Goal: Information Seeking & Learning: Learn about a topic

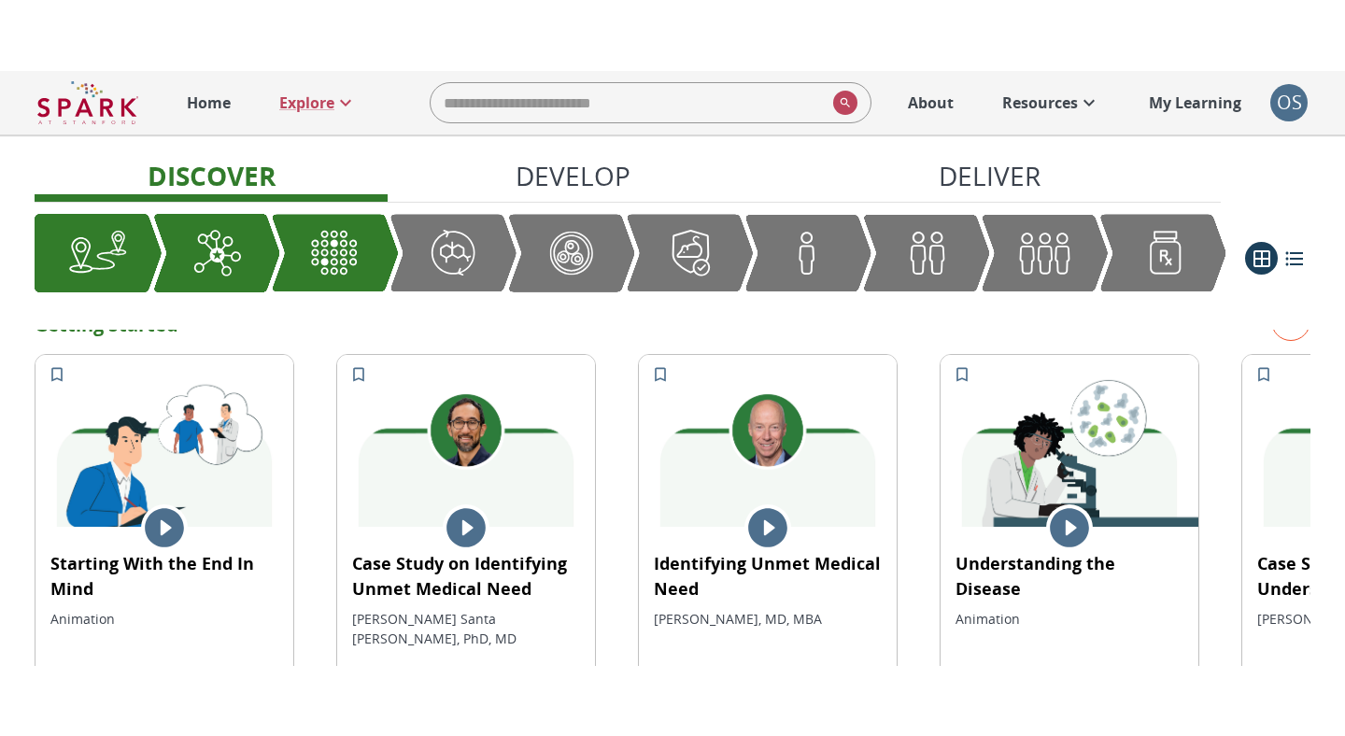
scroll to position [382, 0]
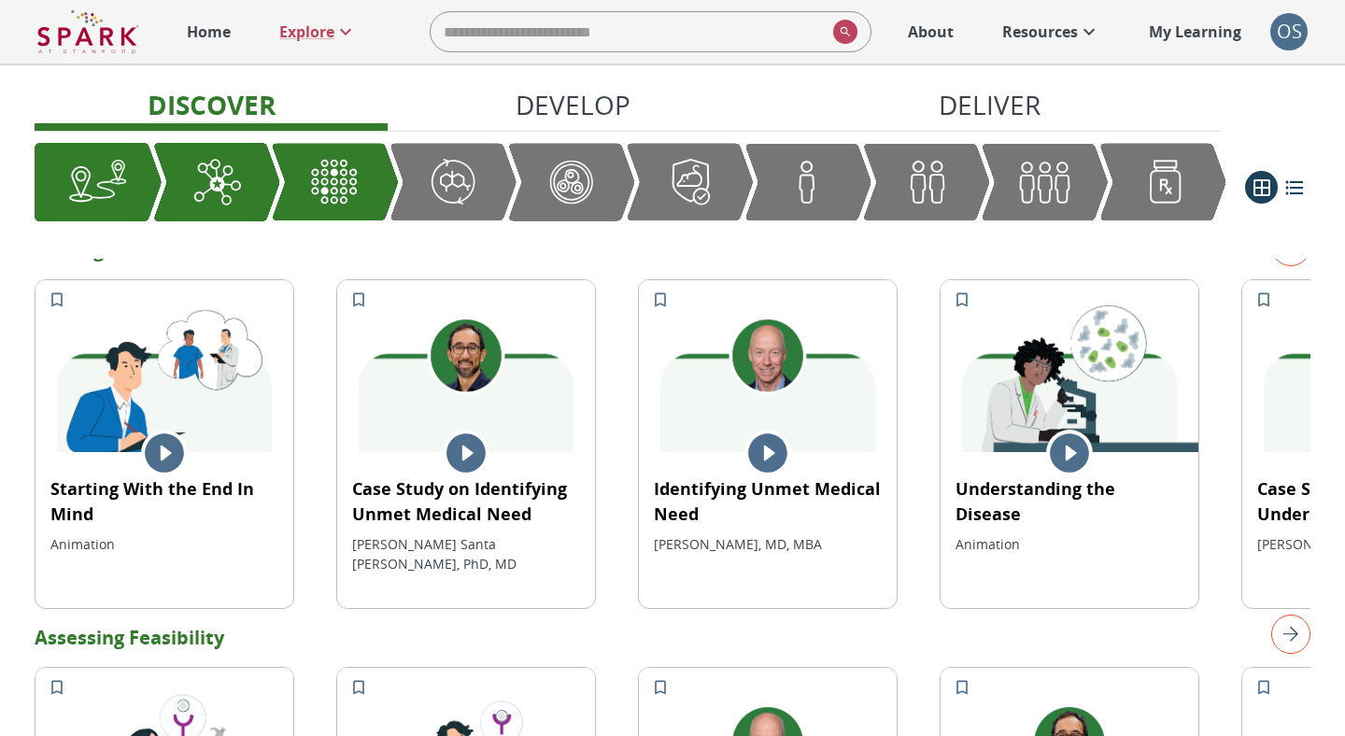
click at [762, 464] on icon at bounding box center [767, 452] width 39 height 39
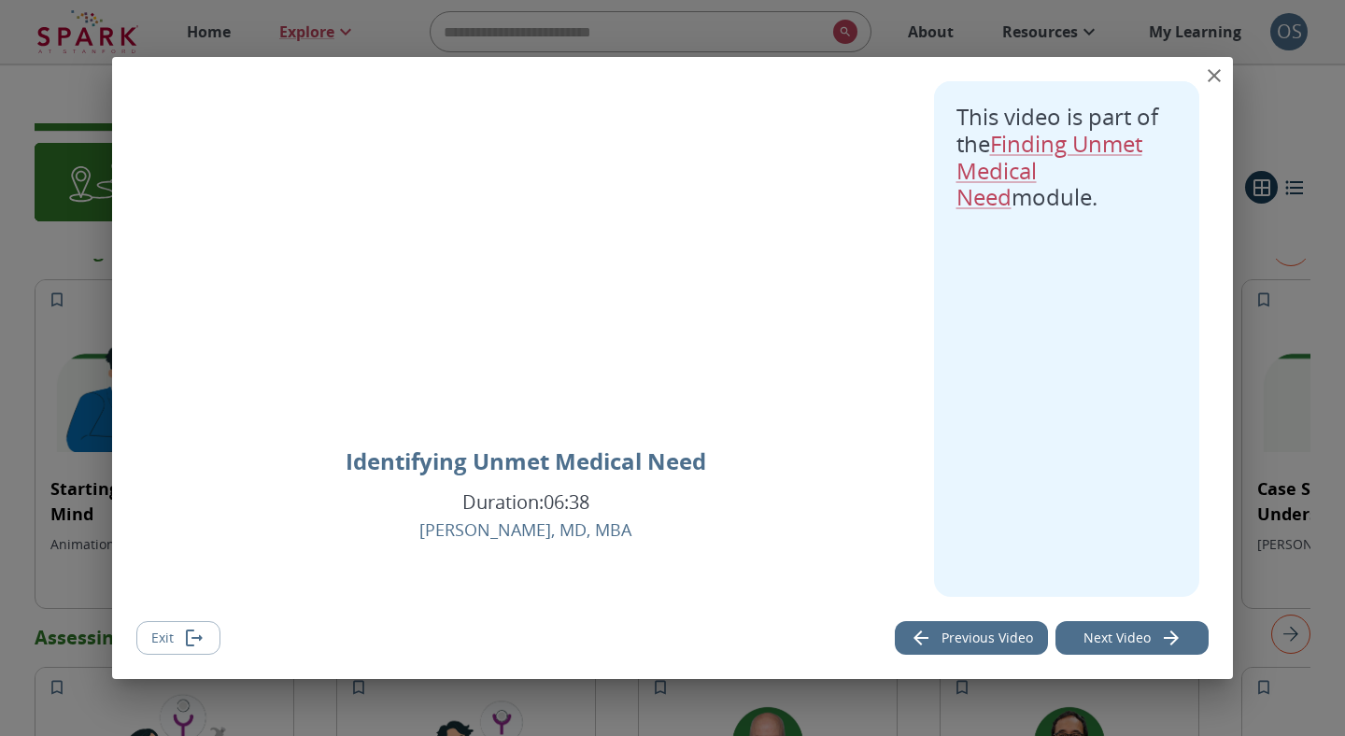
click at [1118, 594] on button "Next Video" at bounding box center [1131, 638] width 153 height 35
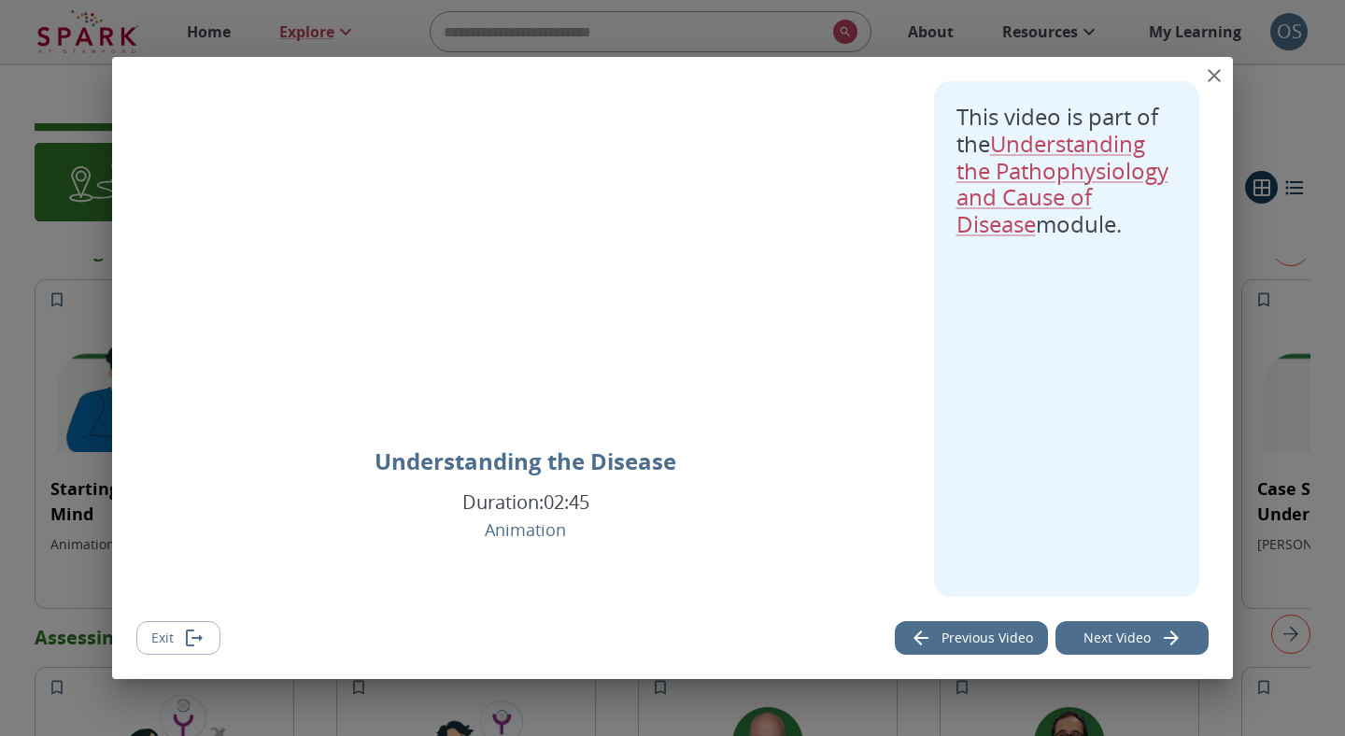
click at [1005, 594] on button "Previous Video" at bounding box center [971, 638] width 153 height 35
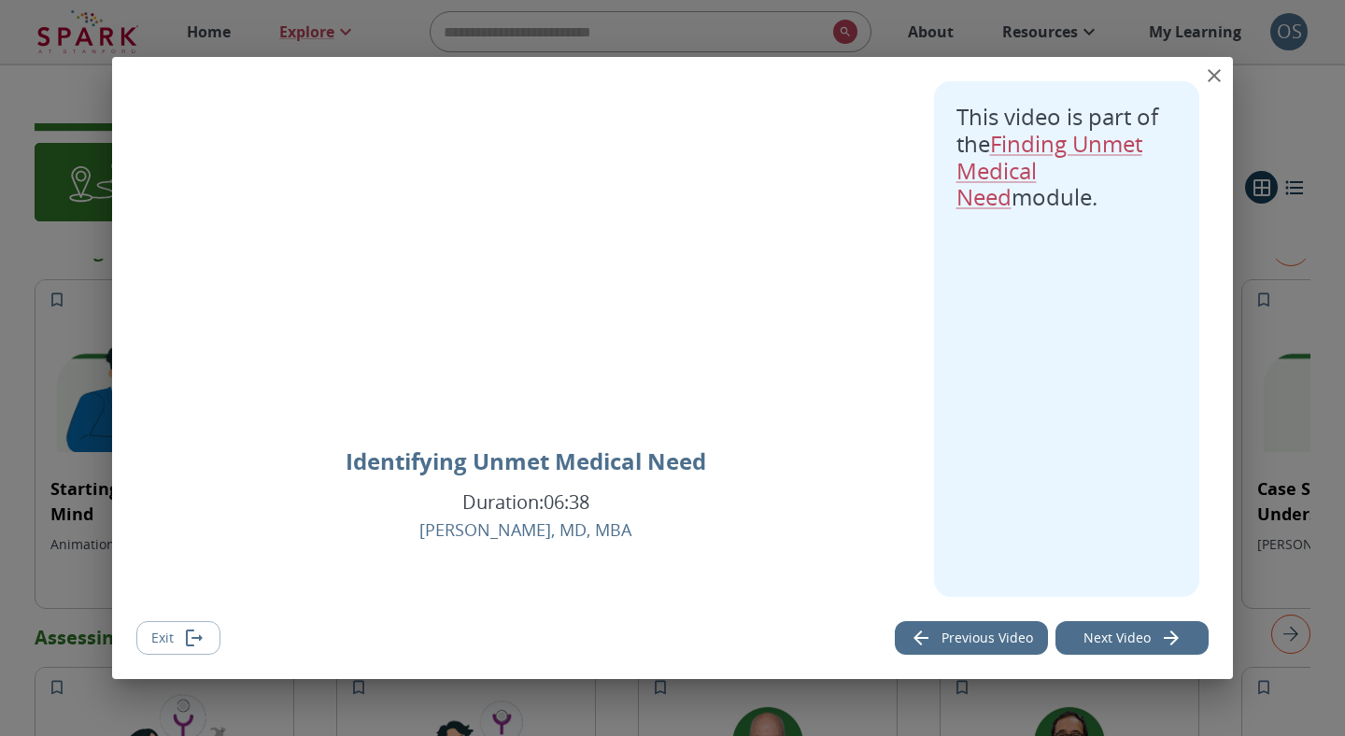
click at [1004, 594] on button "Previous Video" at bounding box center [971, 638] width 153 height 35
click at [1155, 594] on button "Next Video" at bounding box center [1131, 638] width 153 height 35
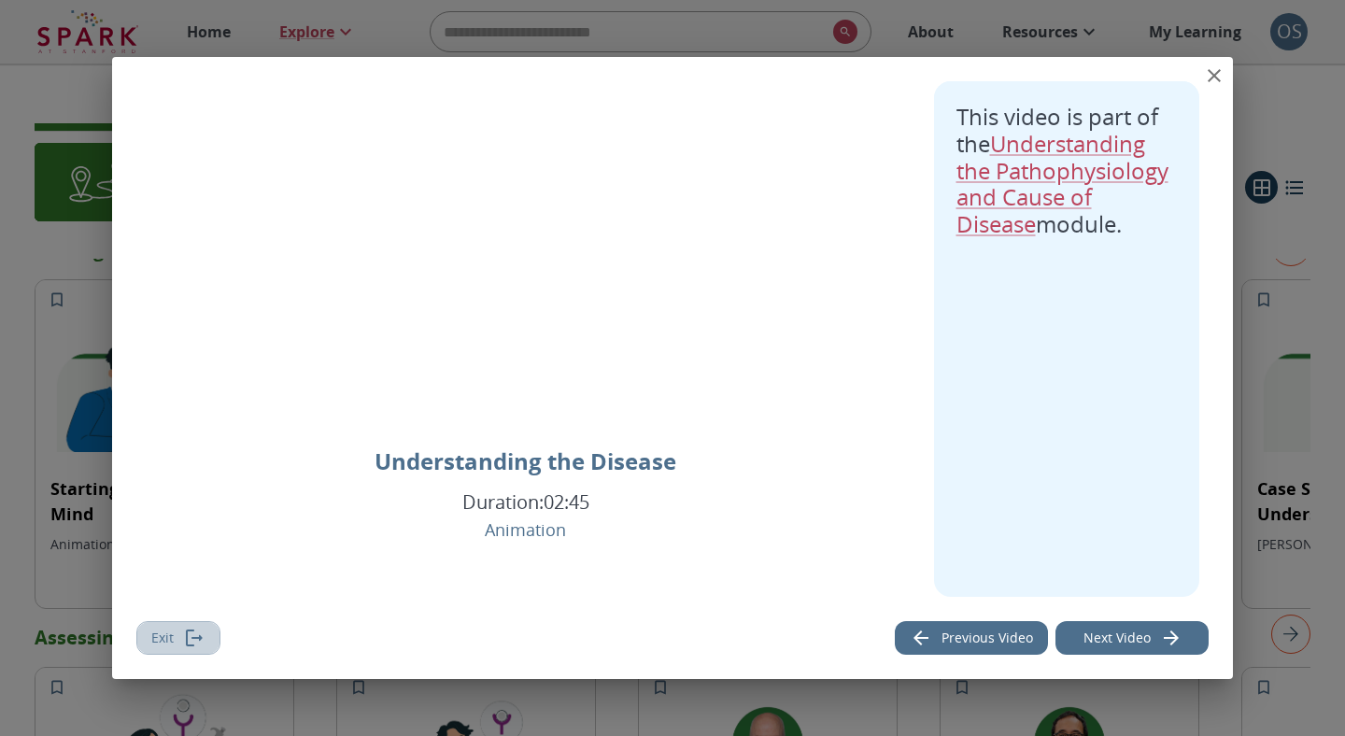
click at [191, 594] on icon "Exit" at bounding box center [194, 638] width 22 height 22
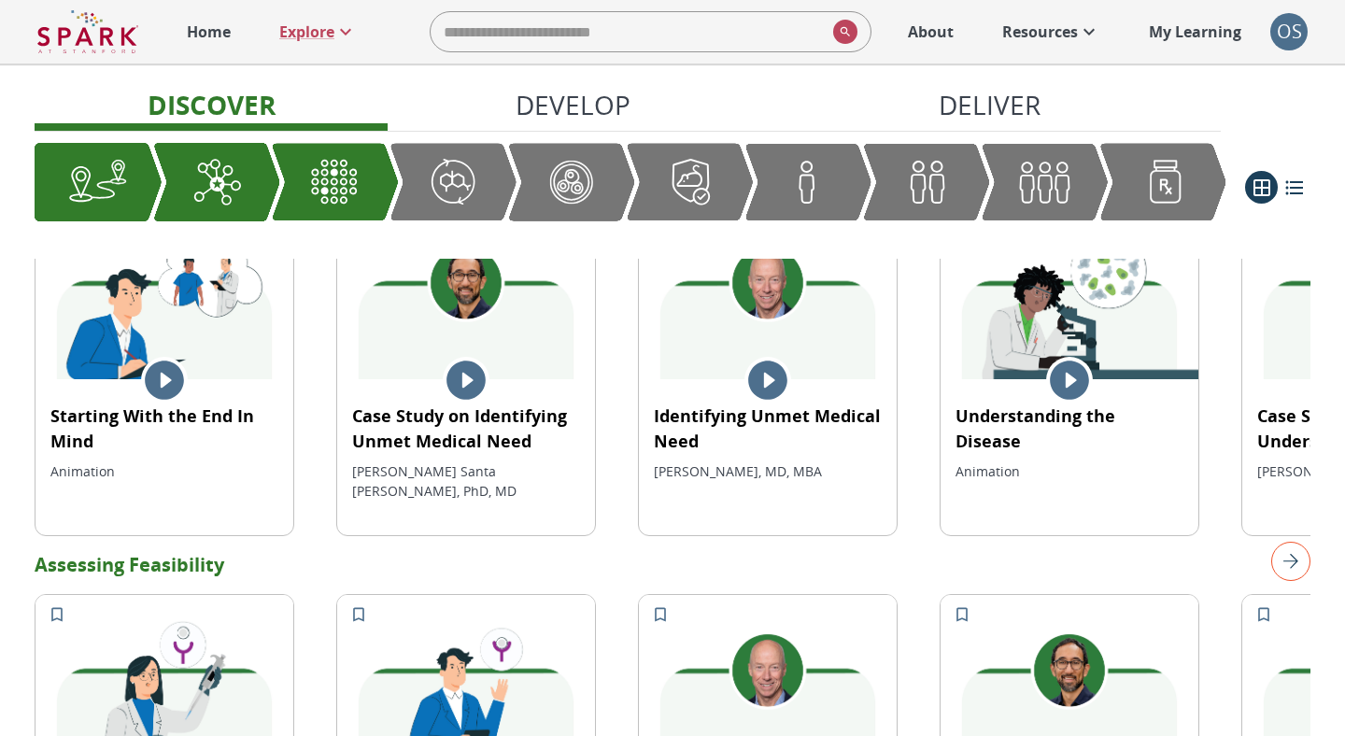
scroll to position [461, 0]
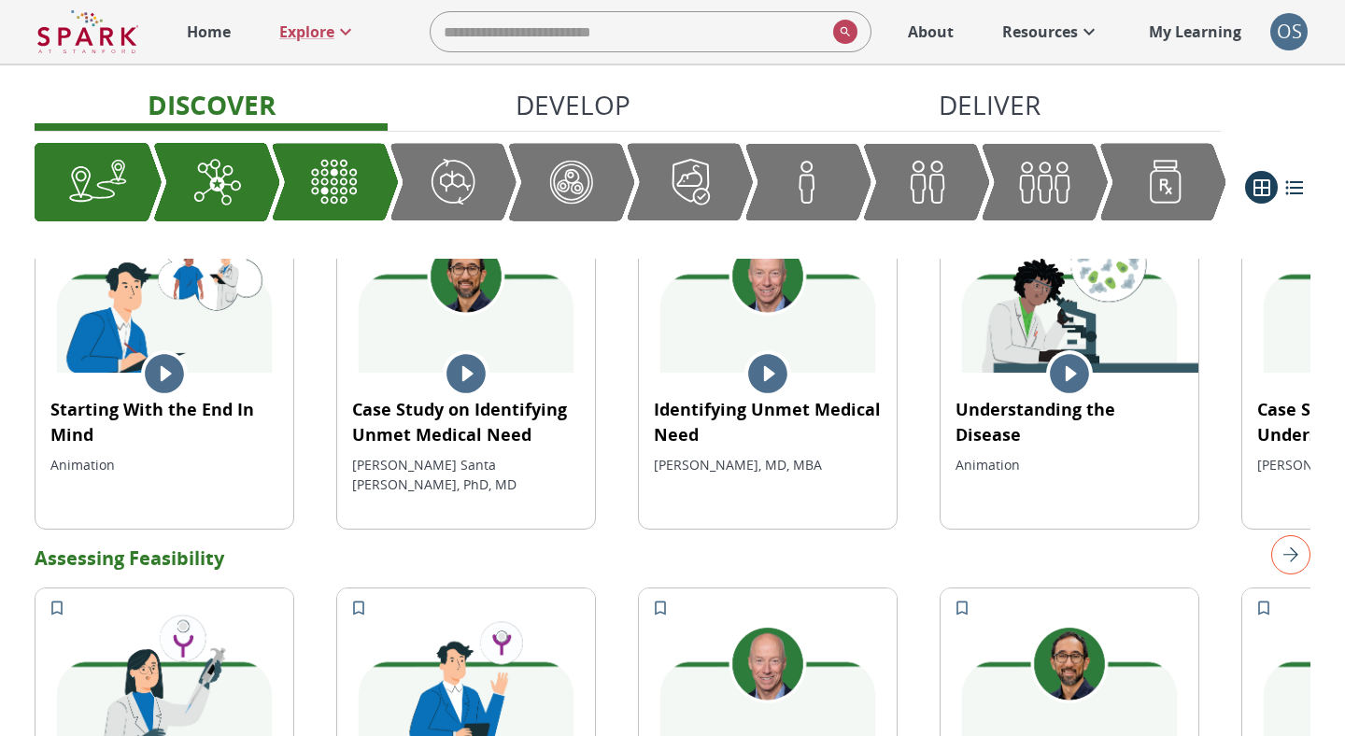
click at [555, 34] on input "search" at bounding box center [628, 31] width 395 height 37
type input "*****"
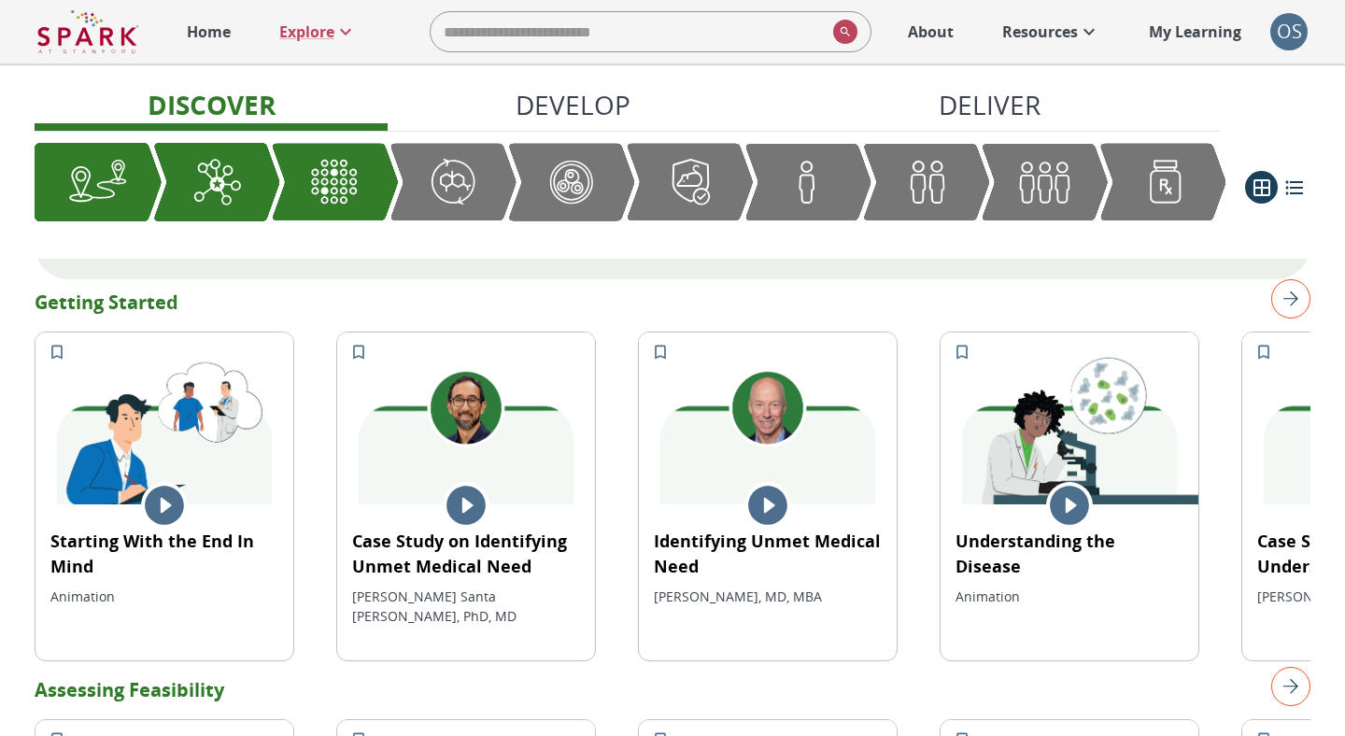
scroll to position [329, 0]
click at [1170, 36] on p "My Learning" at bounding box center [1195, 32] width 92 height 22
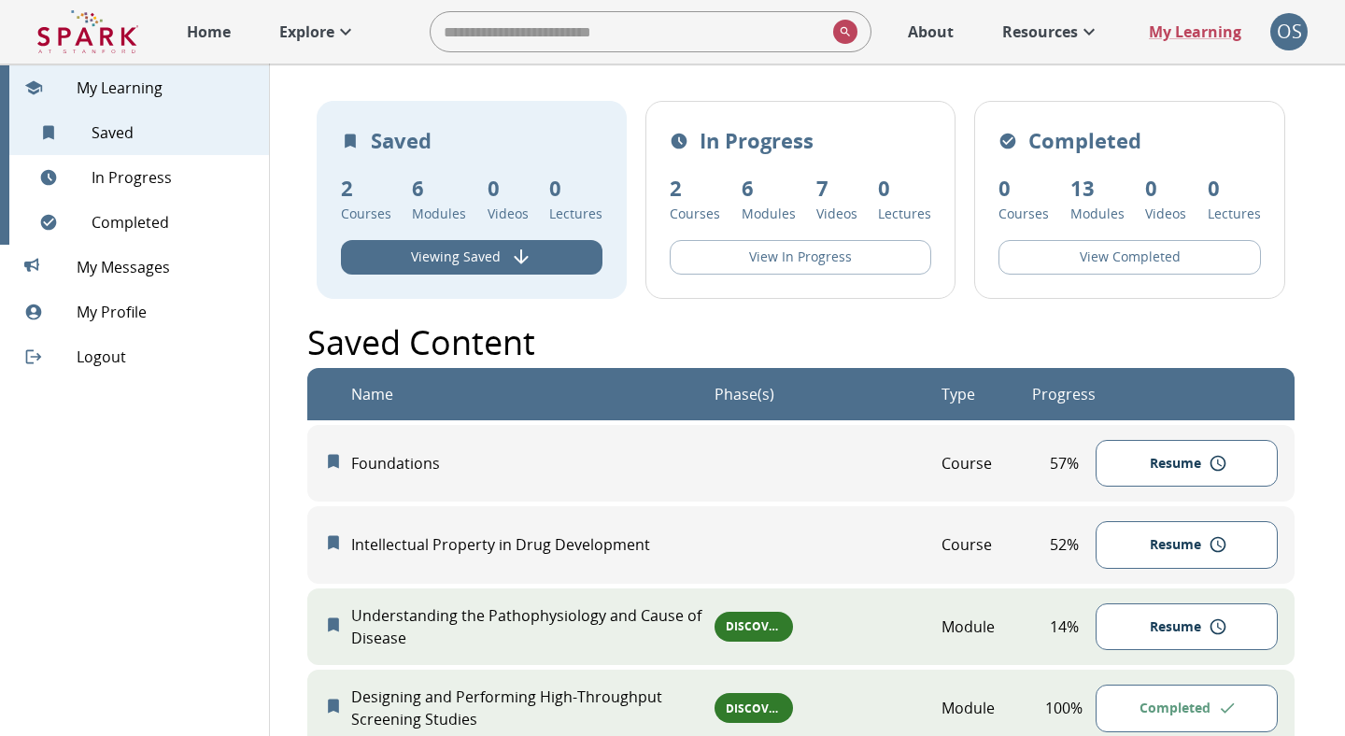
click at [326, 40] on p "Explore" at bounding box center [306, 32] width 55 height 22
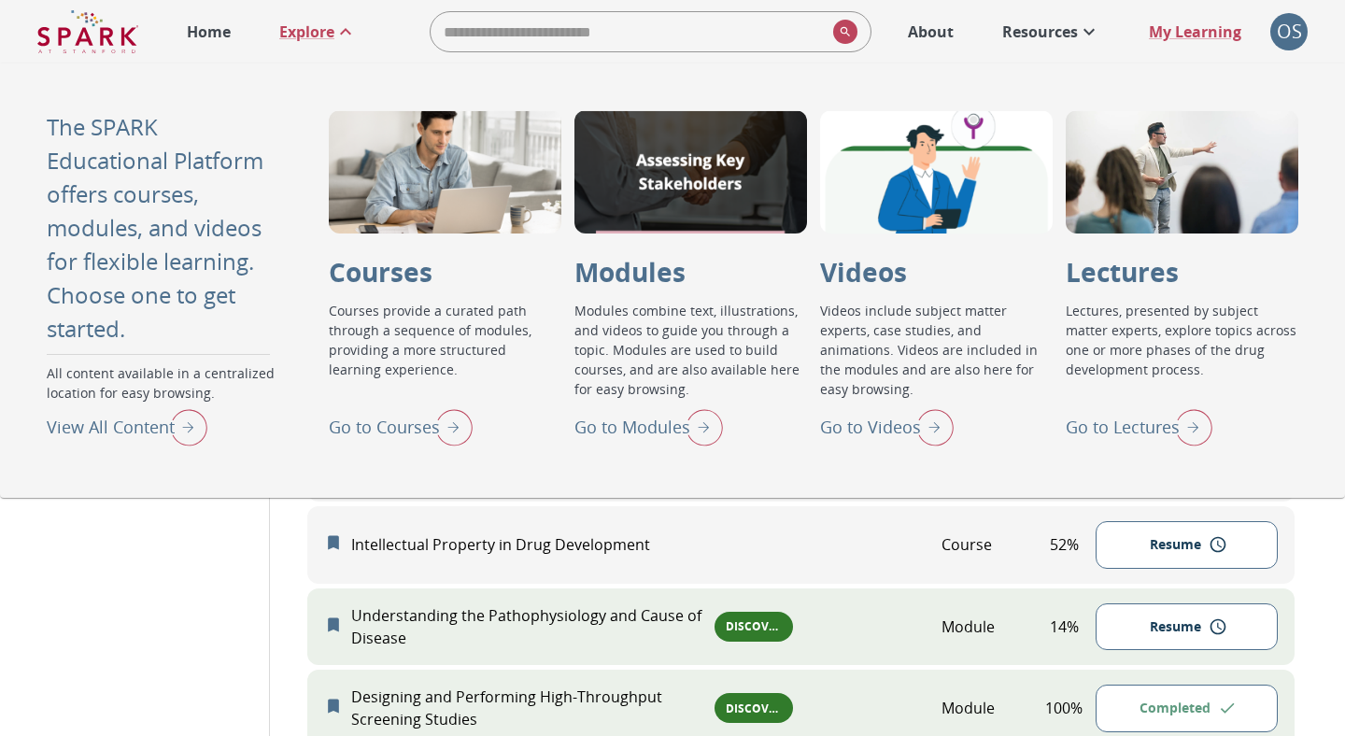
click at [882, 440] on div "Go to Videos" at bounding box center [887, 427] width 134 height 49
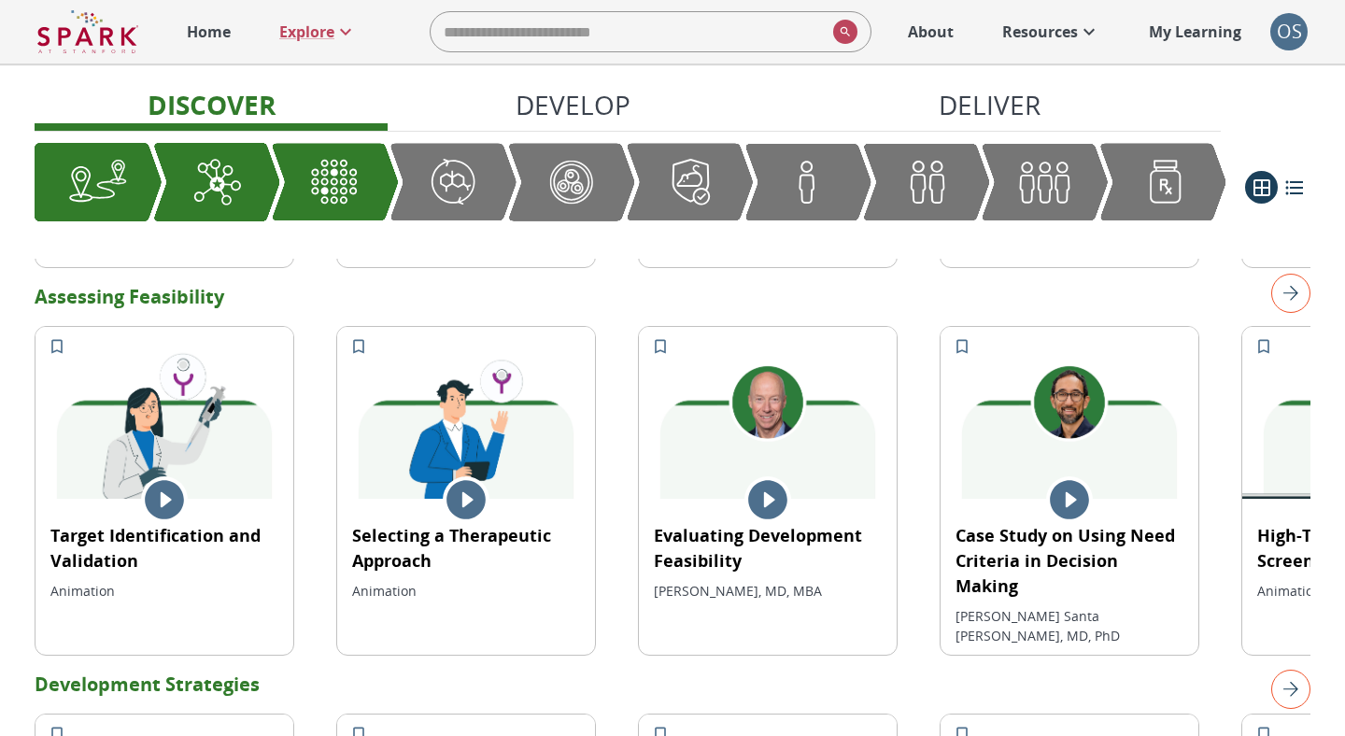
scroll to position [766, 0]
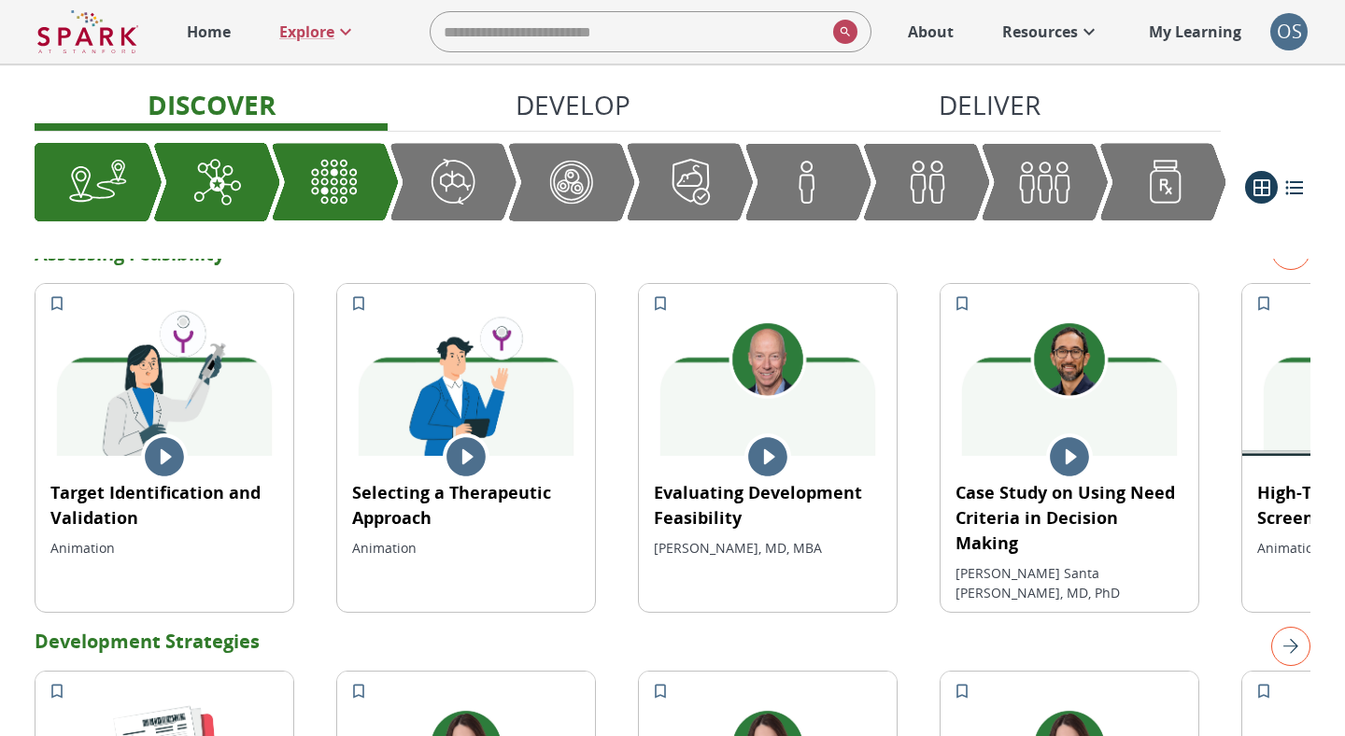
click at [362, 294] on icon "Add to My Learning" at bounding box center [358, 303] width 19 height 19
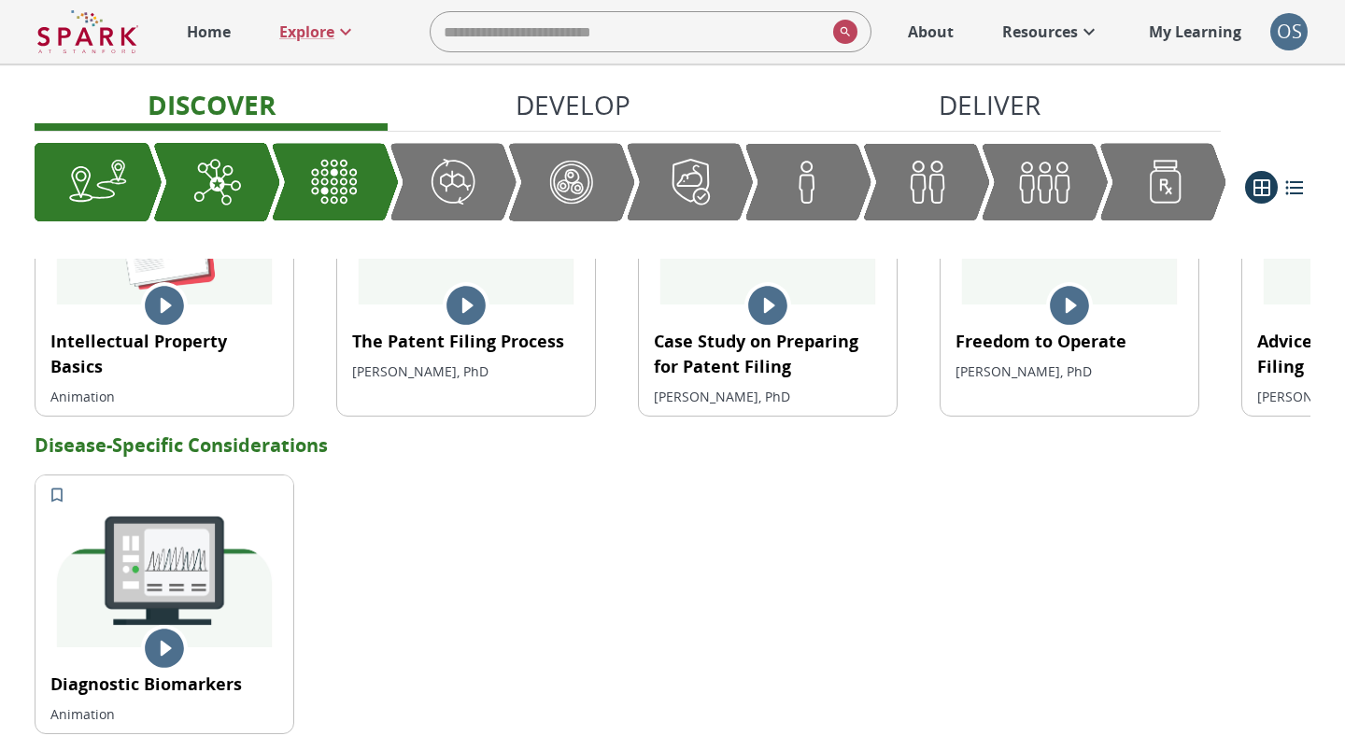
scroll to position [1378, 0]
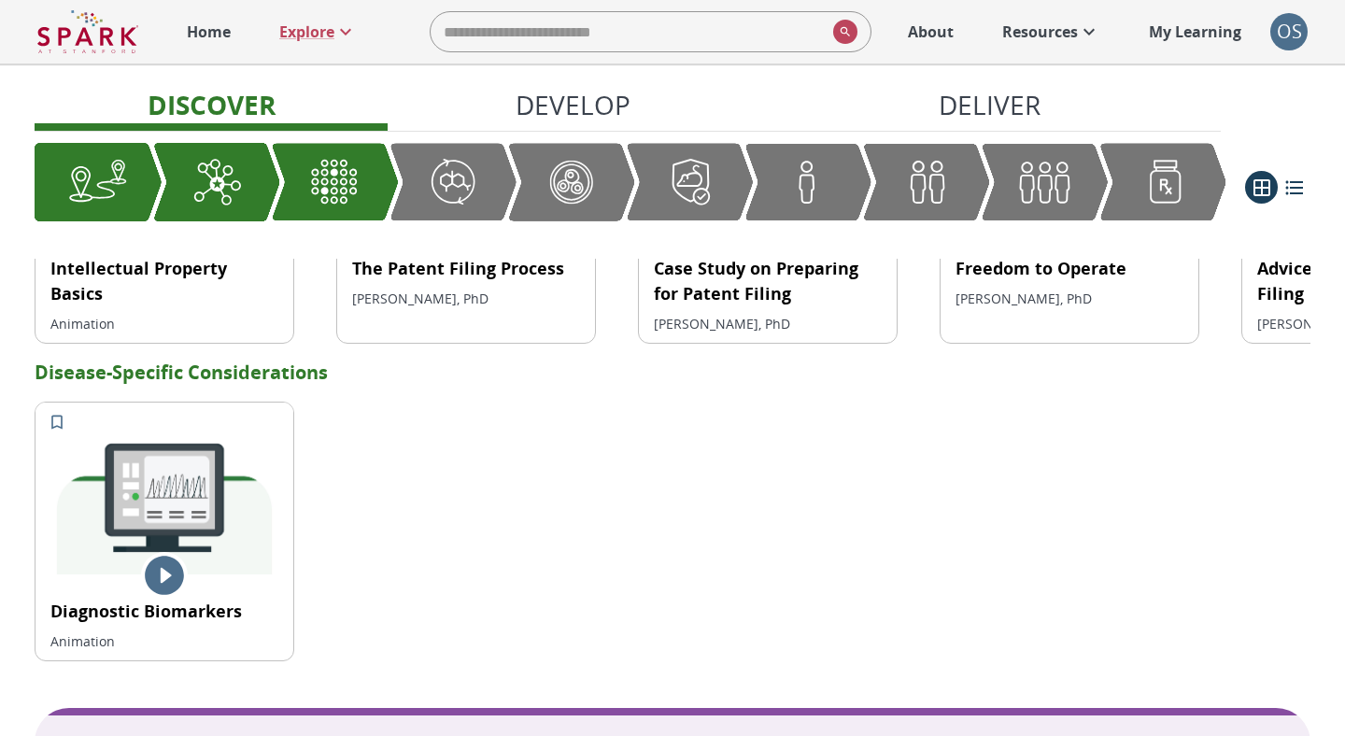
click at [59, 413] on icon "Add to My Learning" at bounding box center [57, 422] width 19 height 19
click at [1222, 35] on p "My Learning" at bounding box center [1195, 32] width 92 height 22
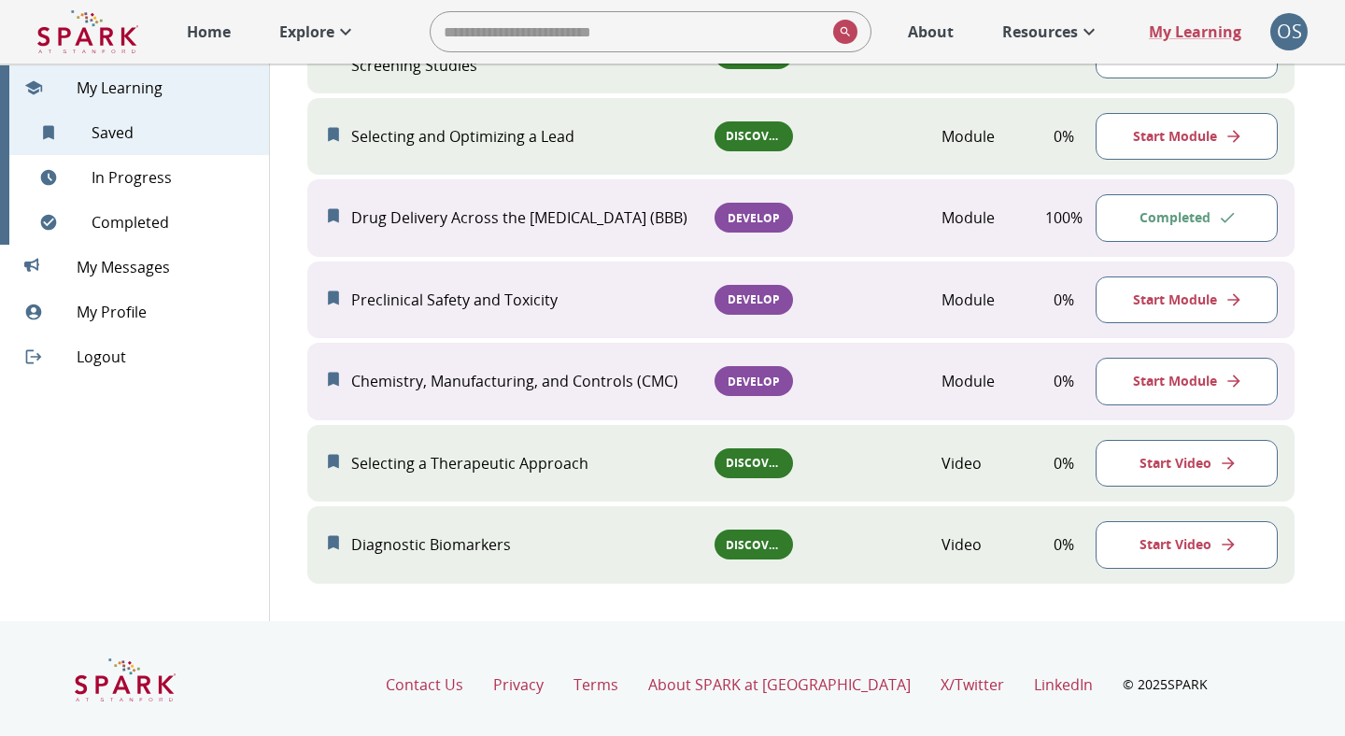
scroll to position [665, 0]
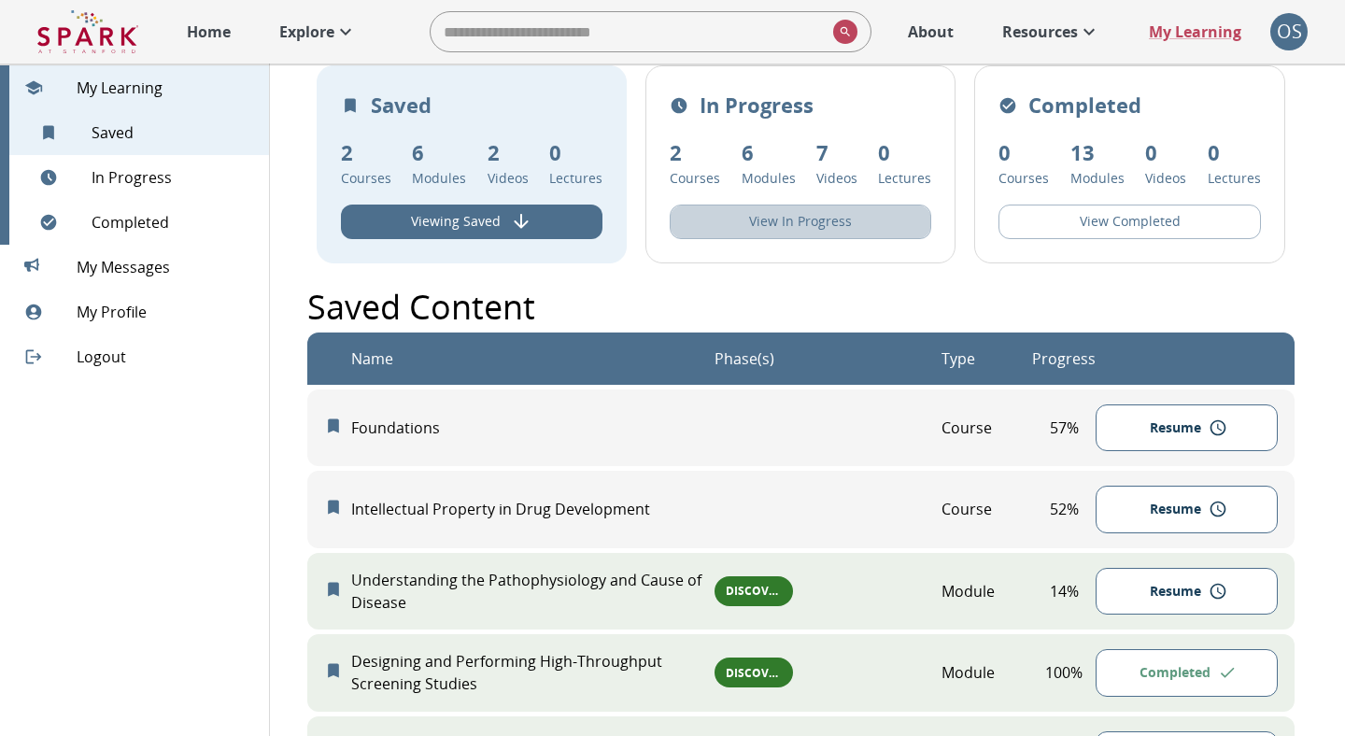
click at [815, 228] on button "View In Progress" at bounding box center [800, 222] width 261 height 35
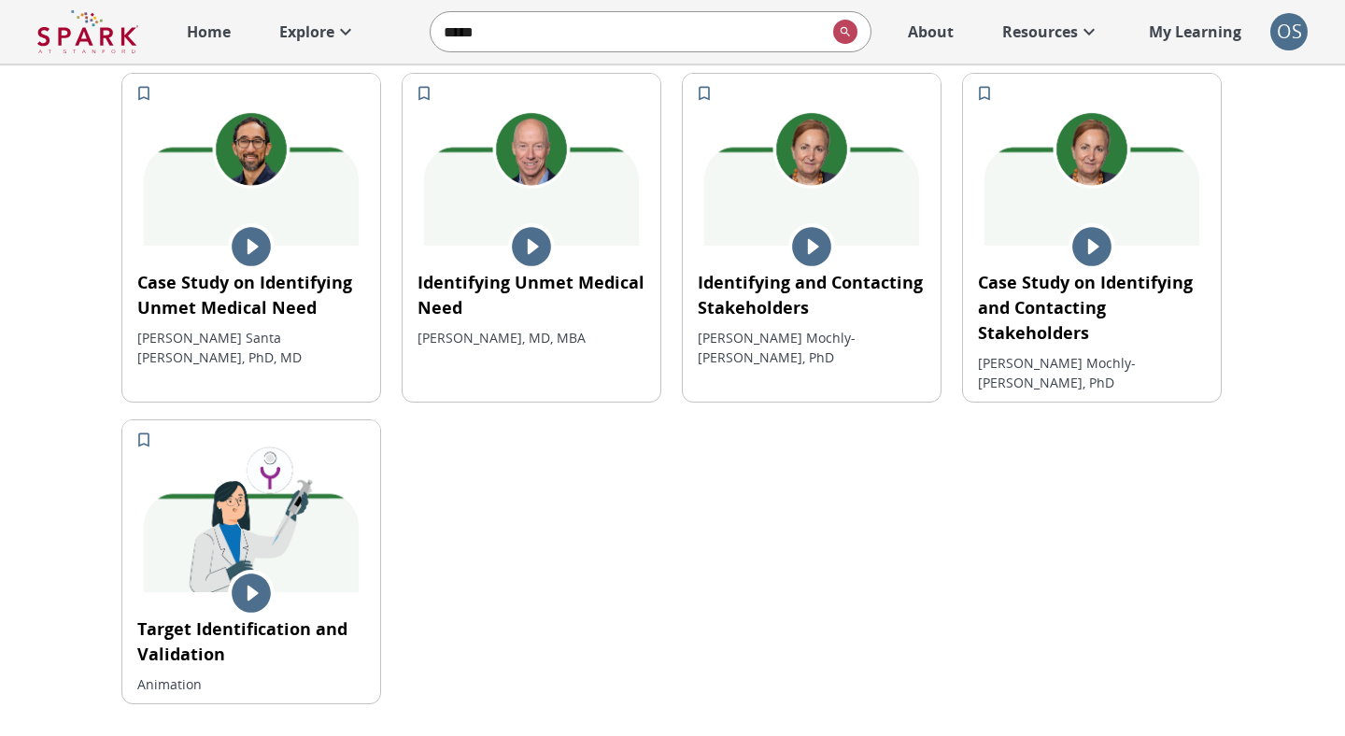
scroll to position [201, 0]
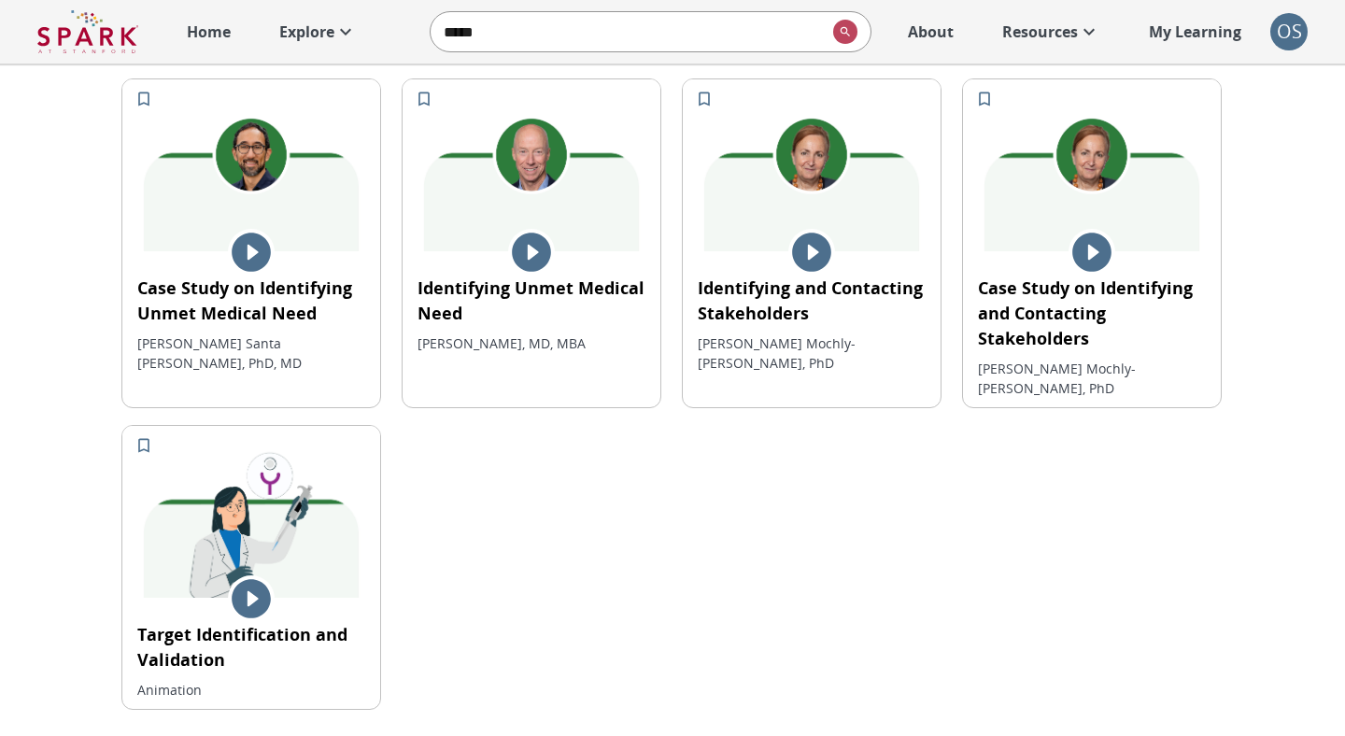
click at [245, 582] on icon at bounding box center [251, 598] width 39 height 39
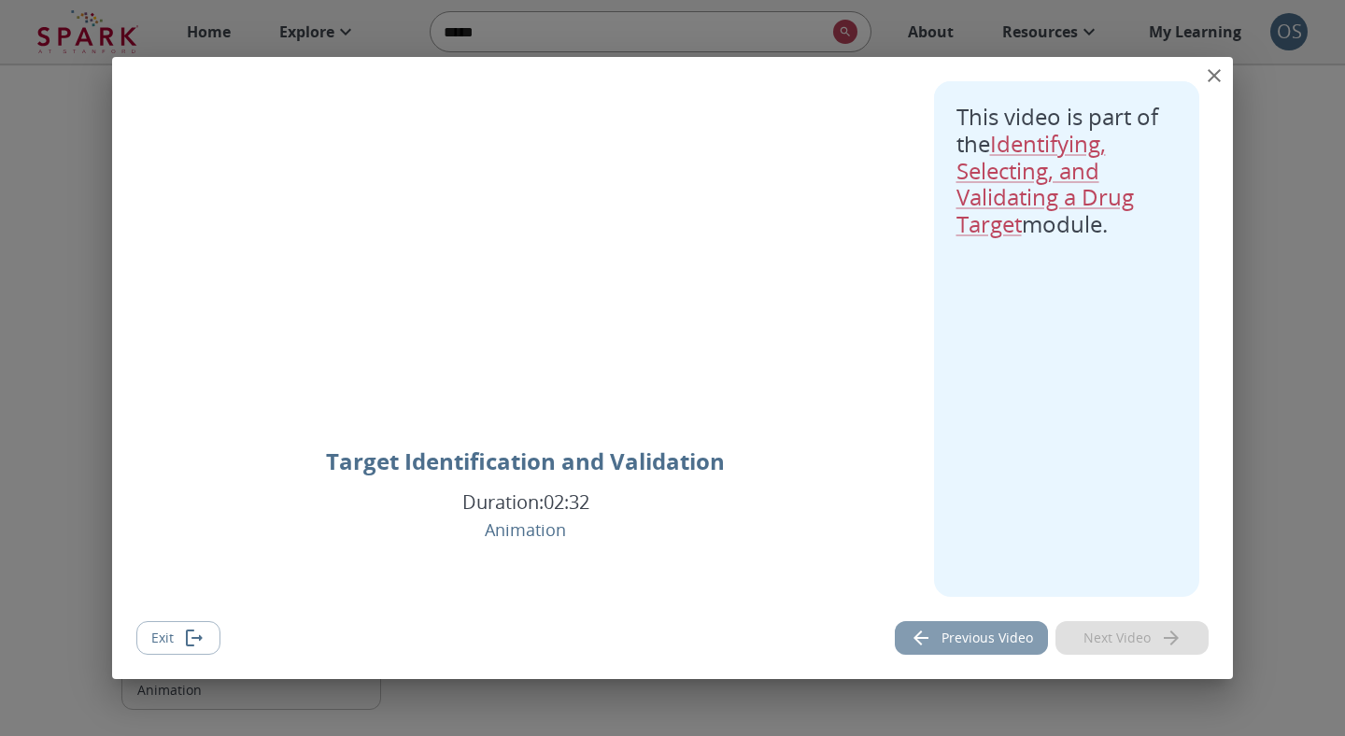
click at [932, 634] on icon "Previous video" at bounding box center [921, 638] width 22 height 22
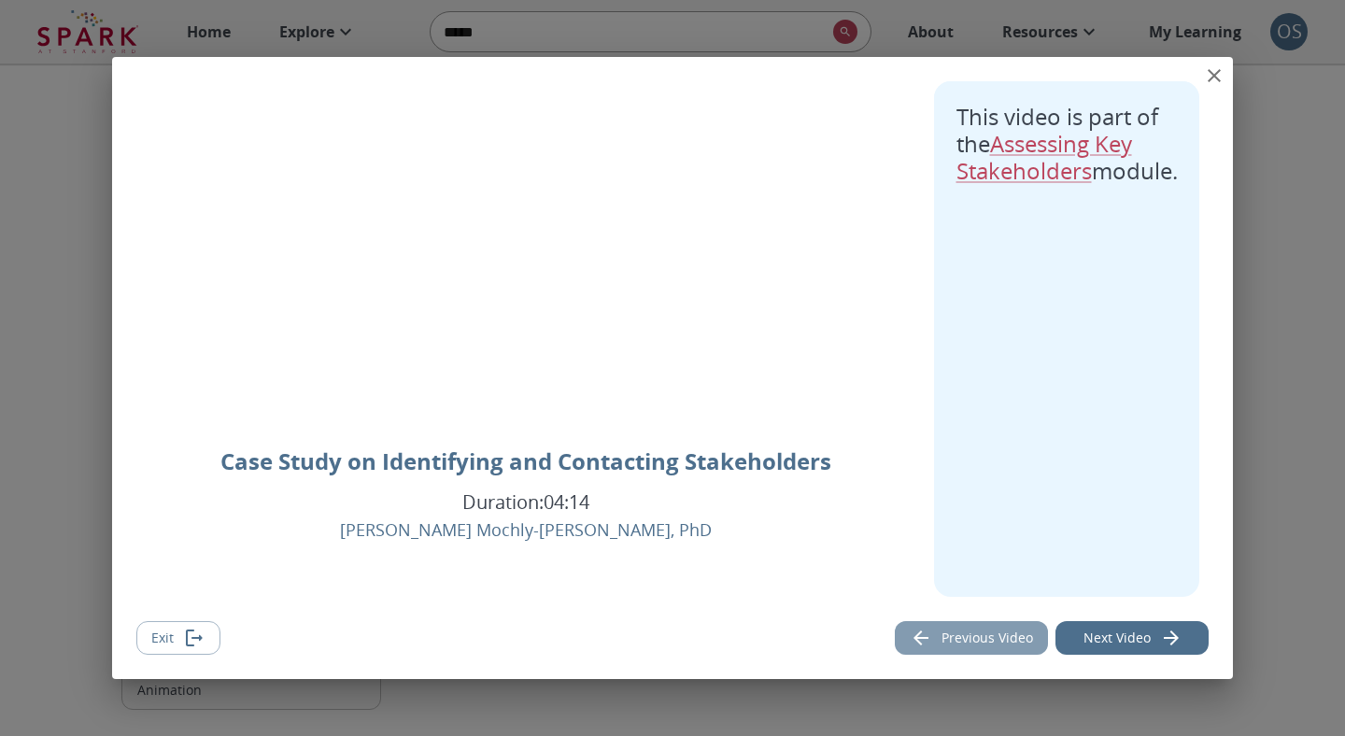
click at [932, 634] on icon "Previous video" at bounding box center [921, 638] width 22 height 22
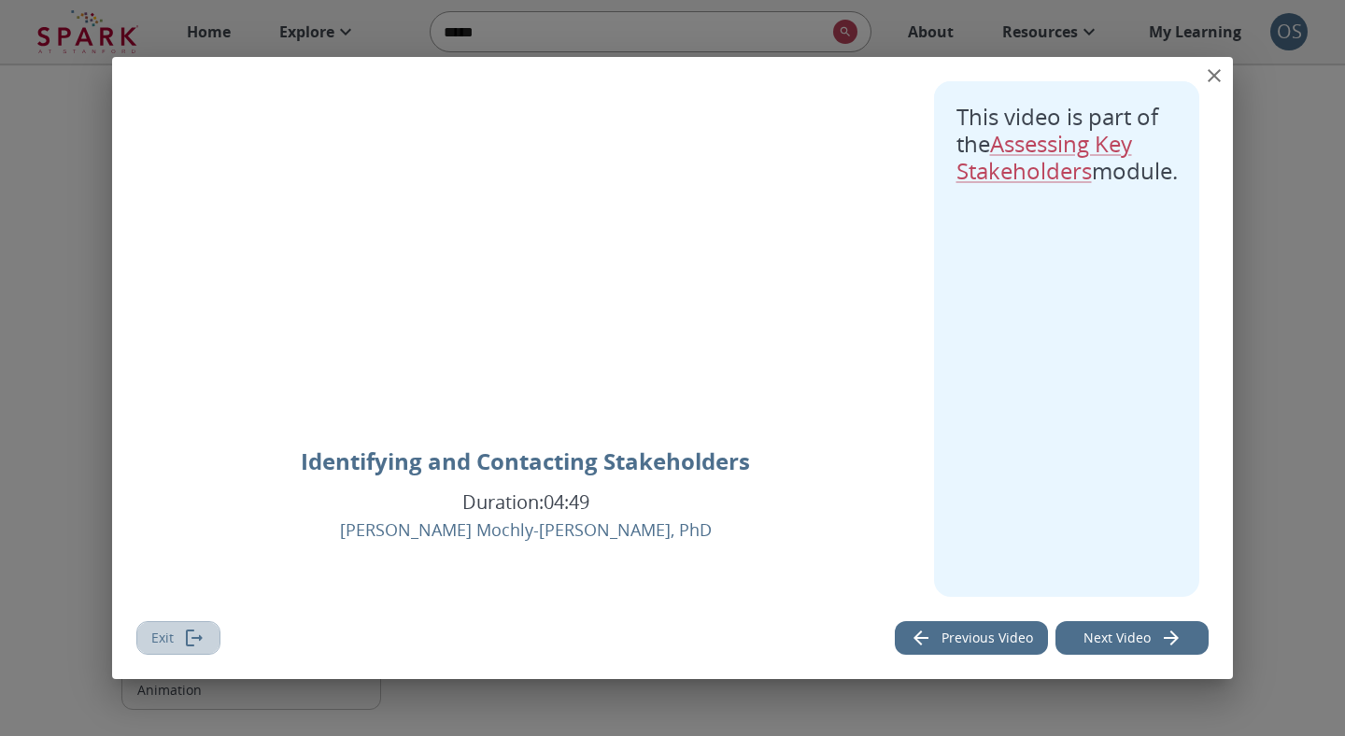
click at [192, 631] on icon "Exit" at bounding box center [194, 638] width 22 height 22
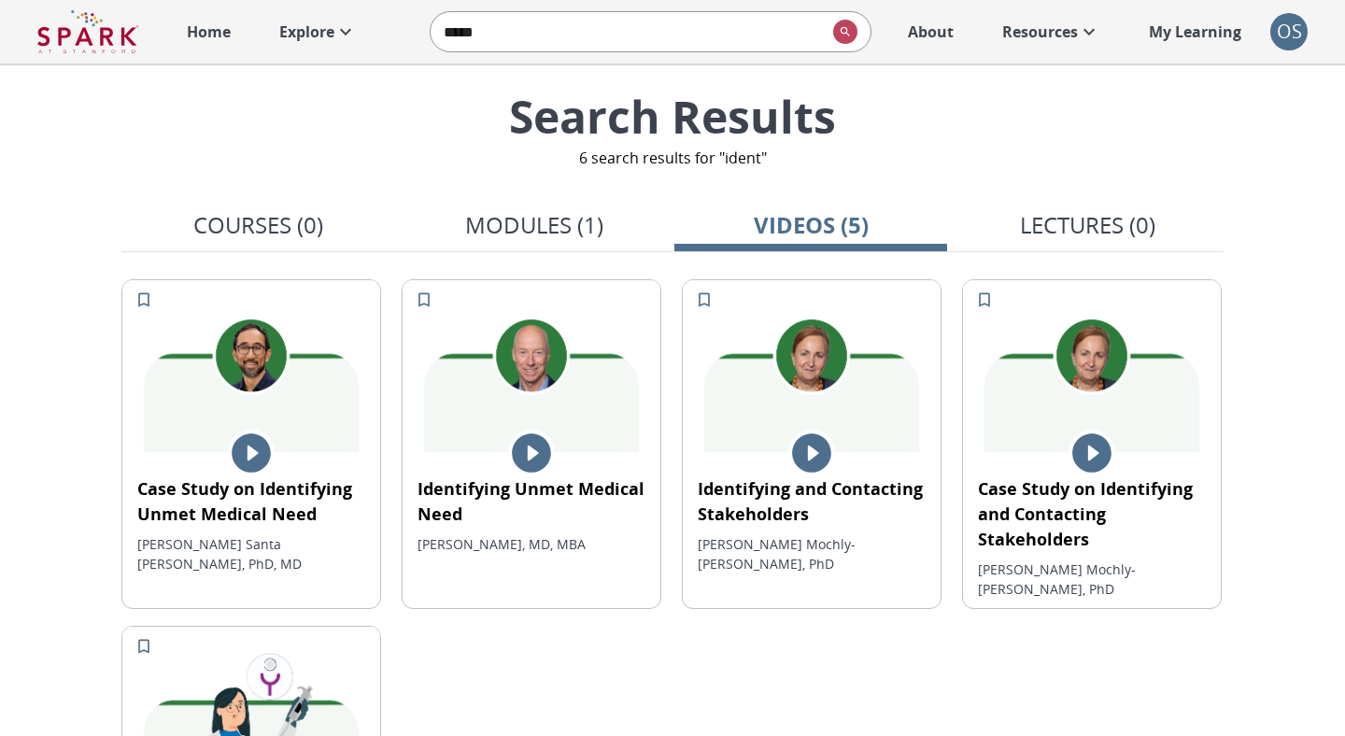
click at [215, 37] on p "Home" at bounding box center [209, 32] width 44 height 22
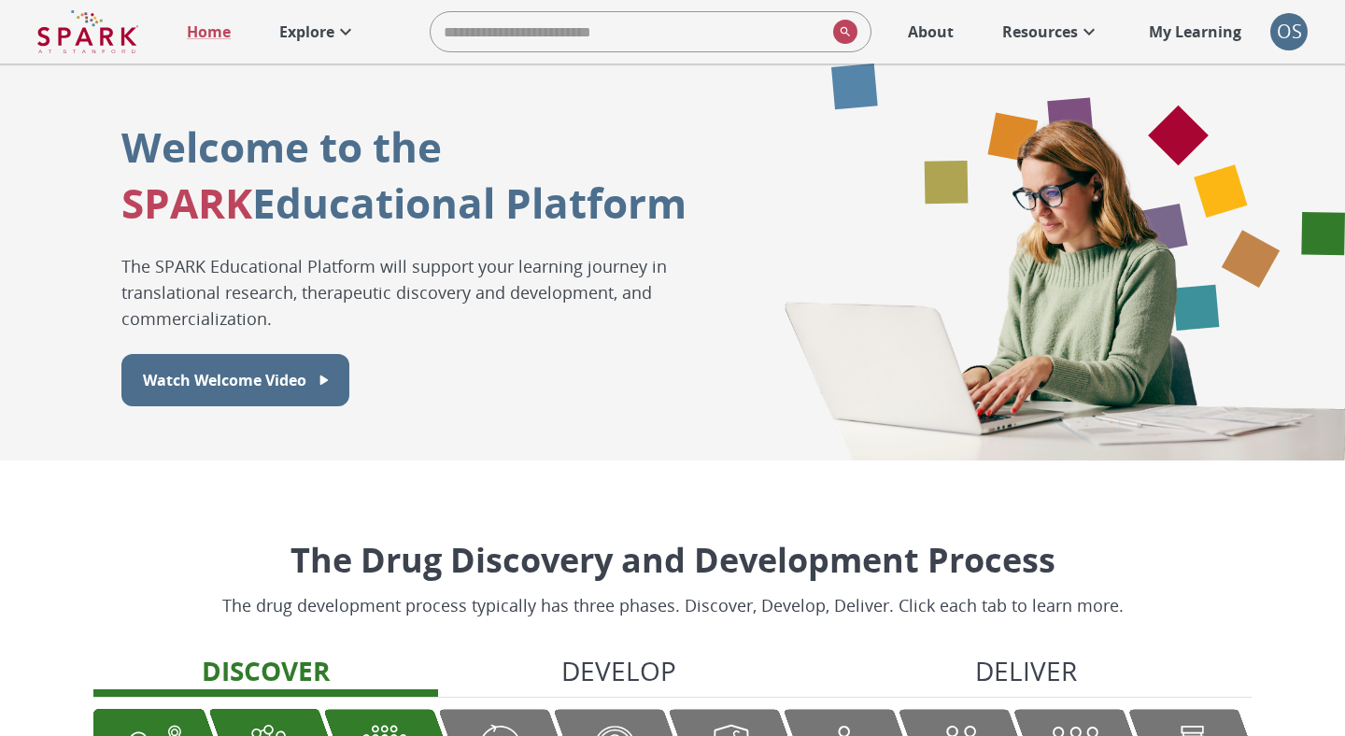
click at [313, 48] on link "Explore" at bounding box center [318, 31] width 96 height 41
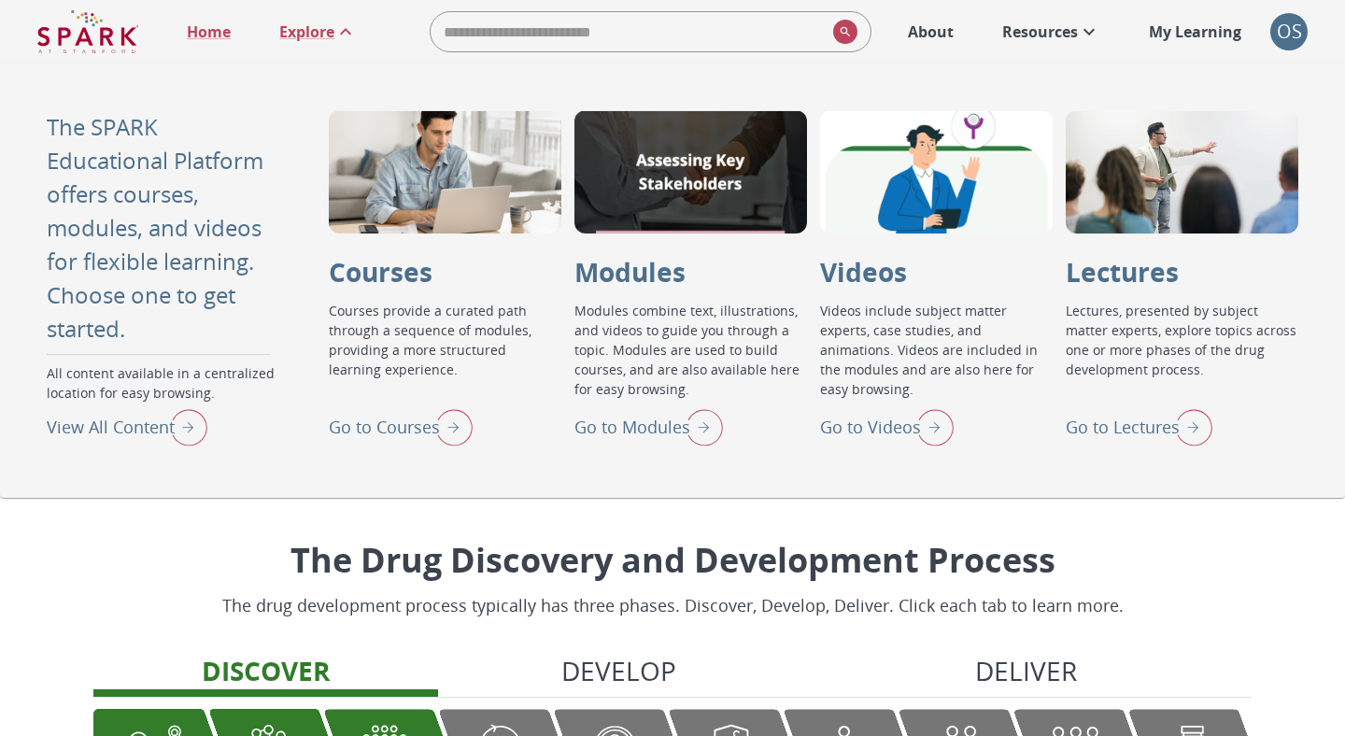
click at [184, 435] on img "View All Content" at bounding box center [184, 427] width 47 height 49
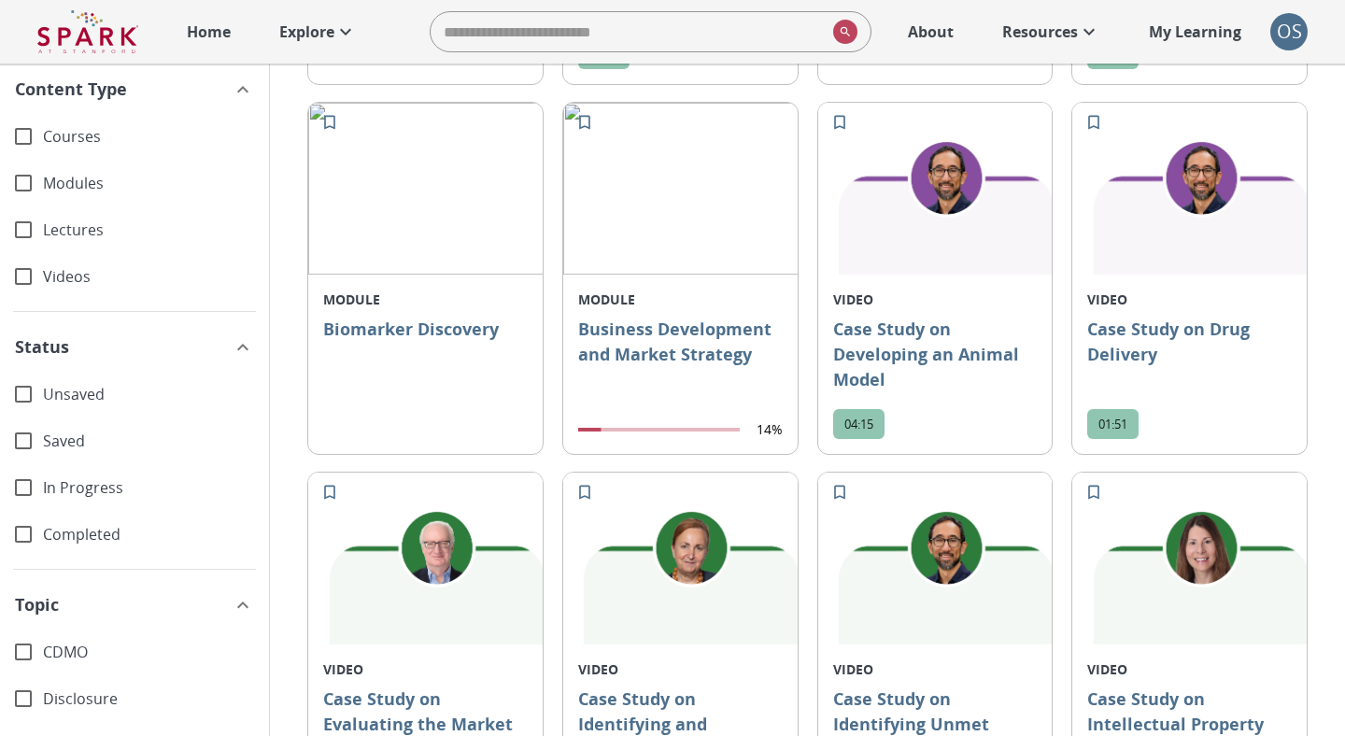
drag, startPoint x: 54, startPoint y: 277, endPoint x: 78, endPoint y: 277, distance: 24.3
click at [54, 277] on span "Videos" at bounding box center [148, 276] width 211 height 21
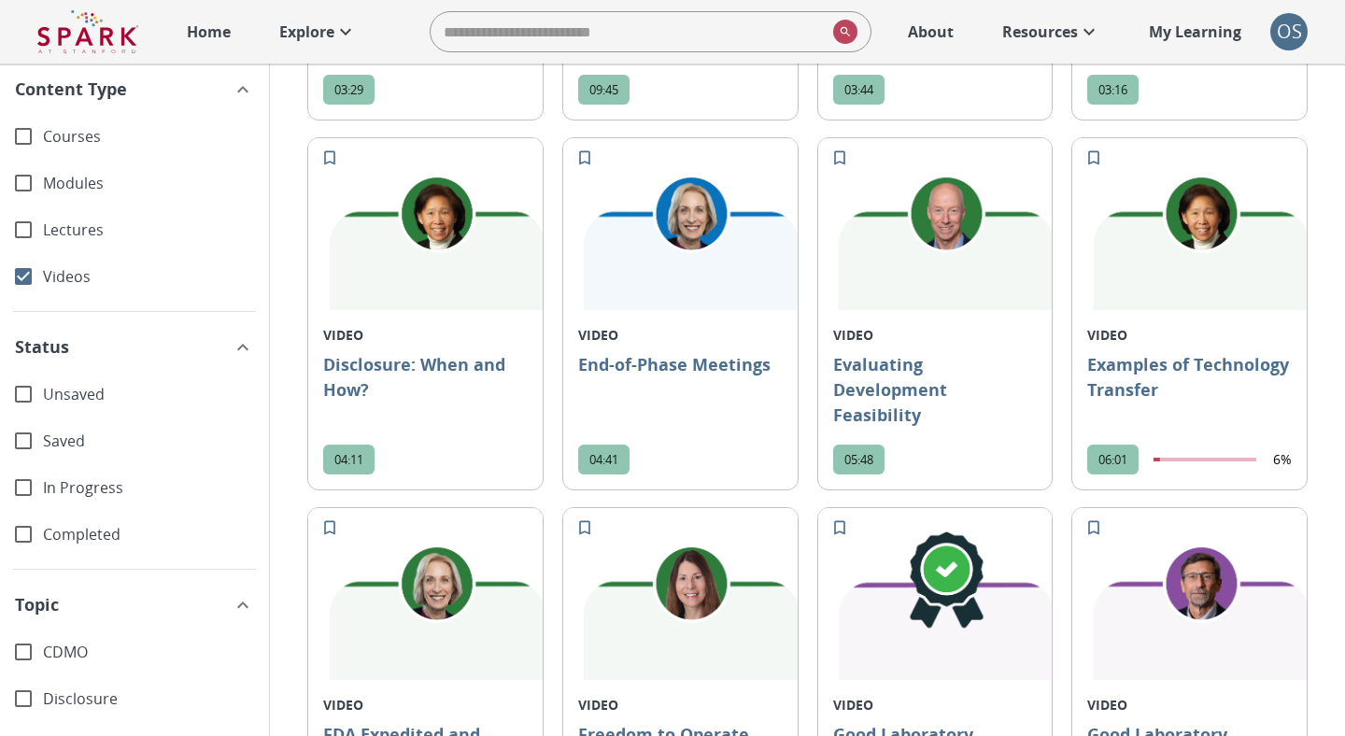
scroll to position [2347, 0]
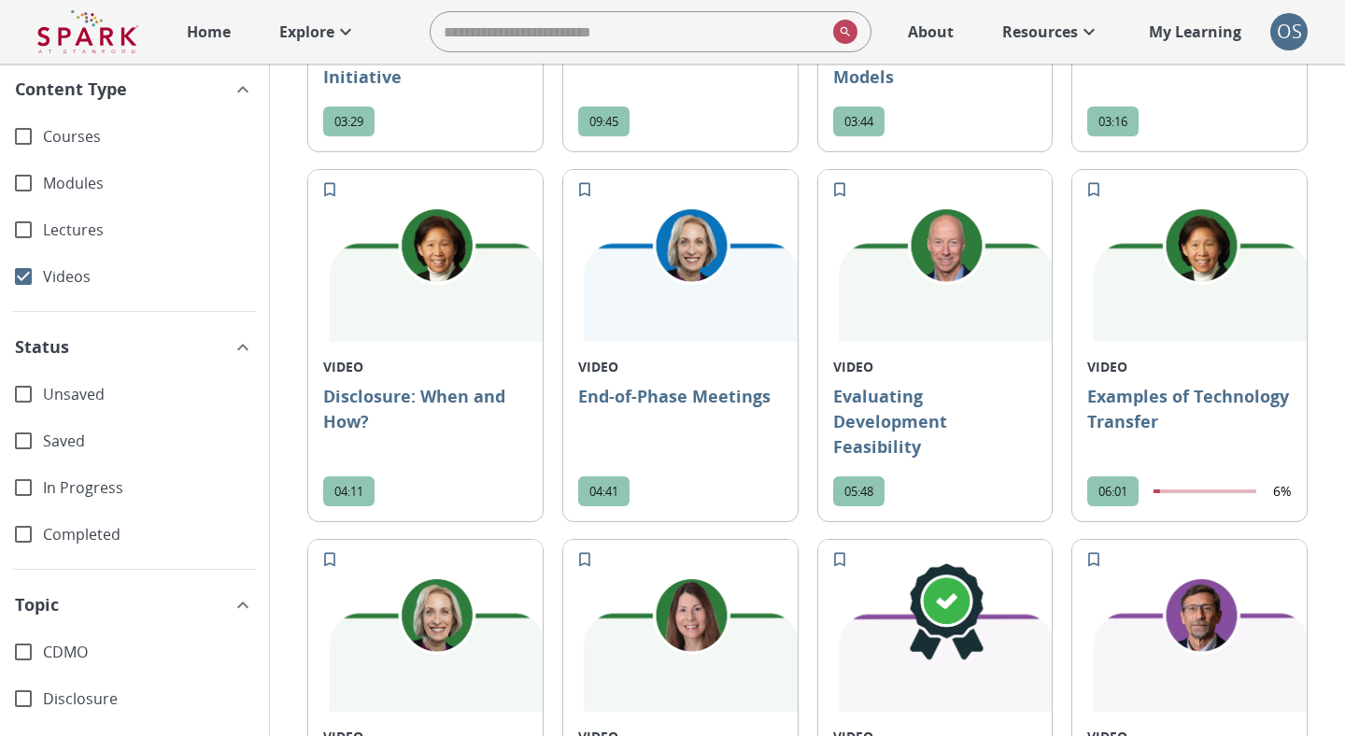
click at [589, 476] on div "04:41" at bounding box center [603, 491] width 51 height 30
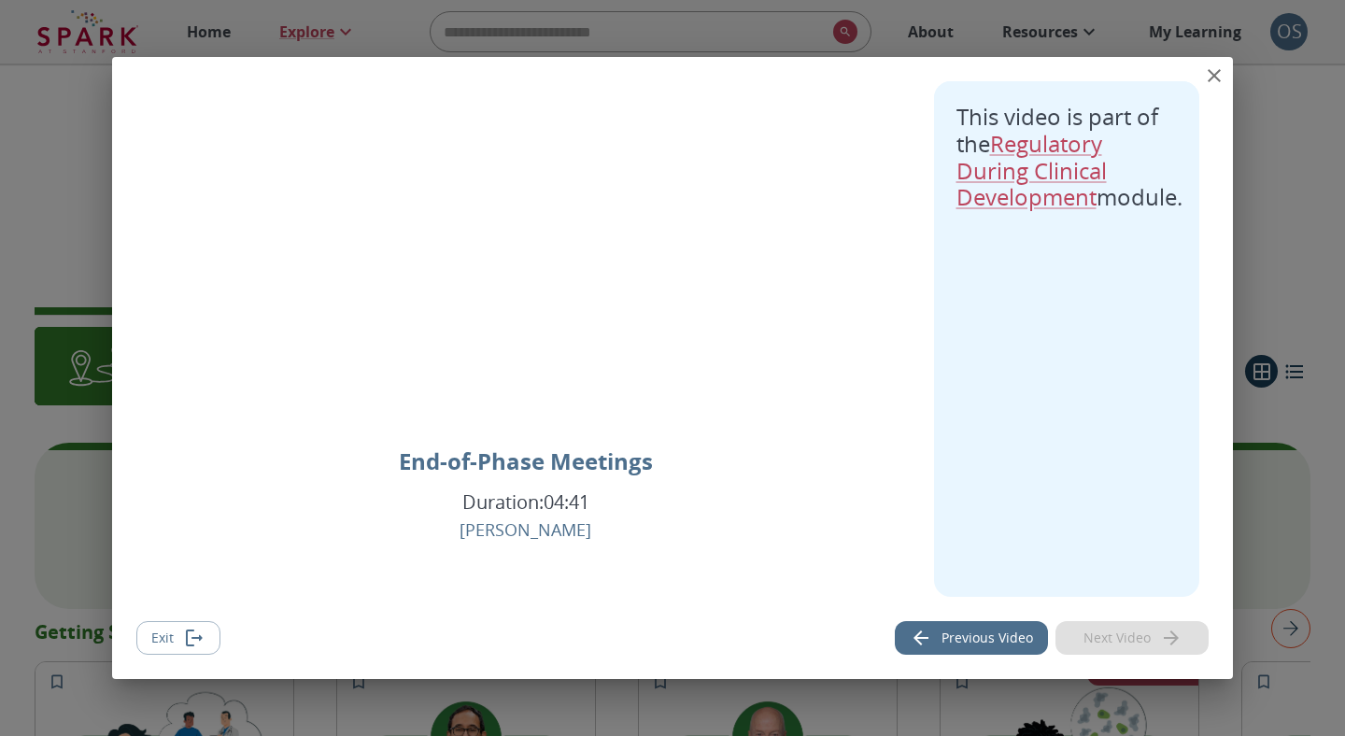
click at [158, 629] on button "Exit" at bounding box center [178, 638] width 84 height 35
